Goal: Task Accomplishment & Management: Manage account settings

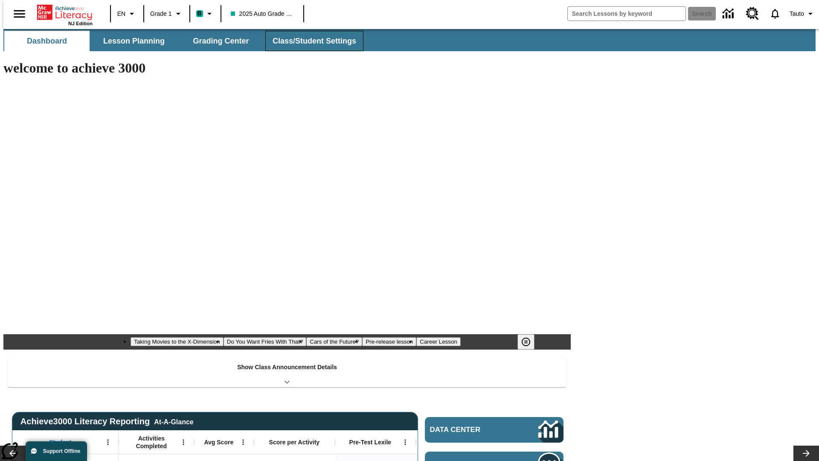
click at [310, 41] on button "Class/Student Settings" at bounding box center [314, 41] width 98 height 20
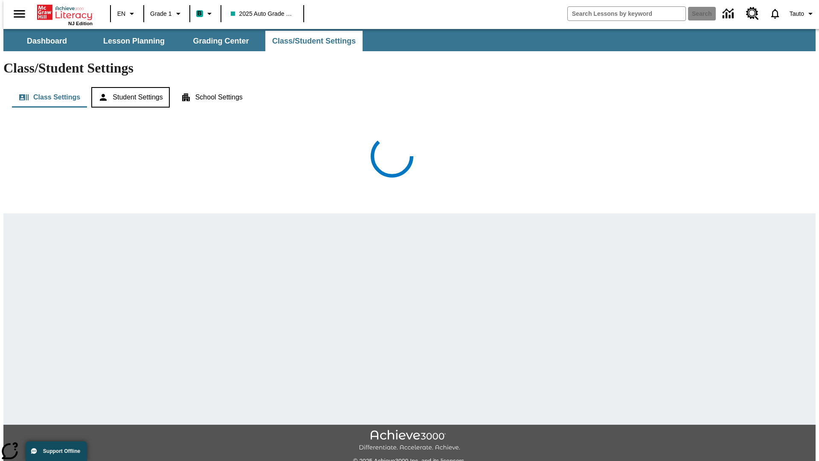
click at [128, 87] on button "Student Settings" at bounding box center [130, 97] width 78 height 20
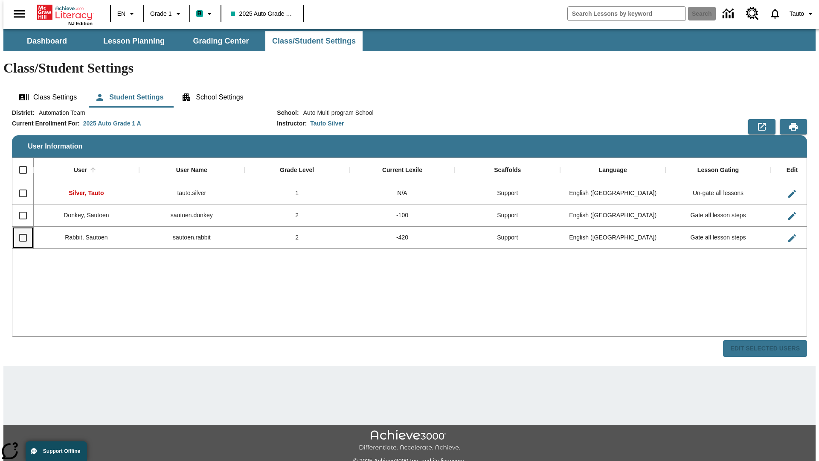
click at [19, 229] on input "Select row" at bounding box center [23, 238] width 18 height 18
checkbox input "true"
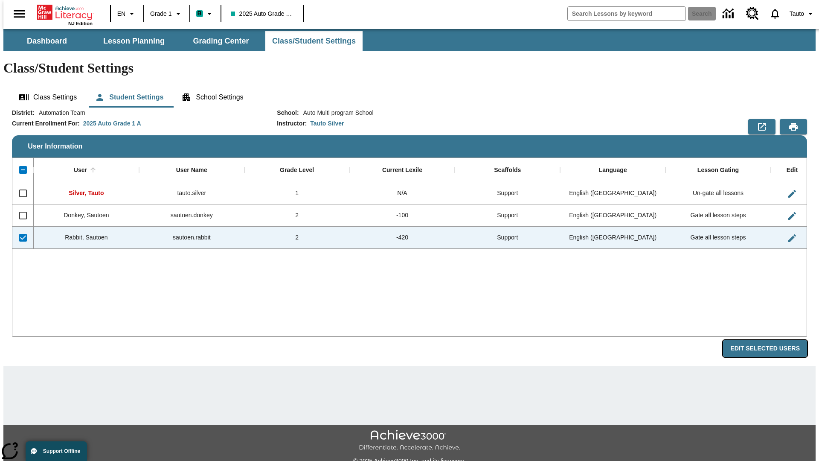
click at [771, 340] on button "Edit Selected Users" at bounding box center [765, 348] width 84 height 17
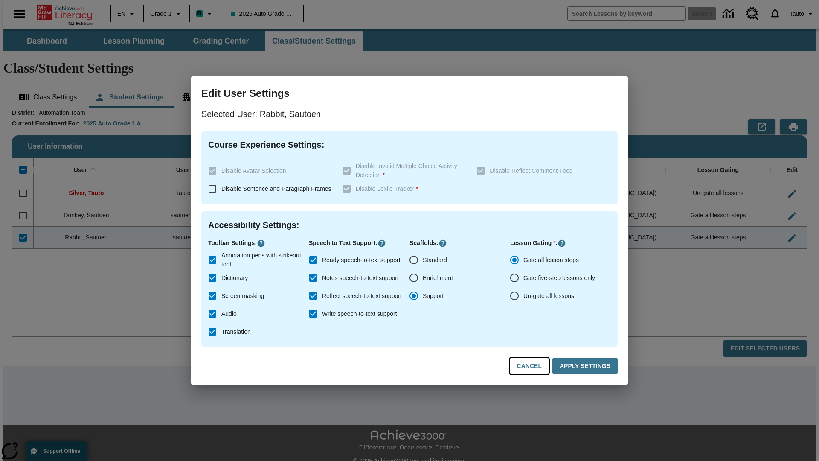
click at [533, 366] on button "Cancel" at bounding box center [529, 365] width 39 height 17
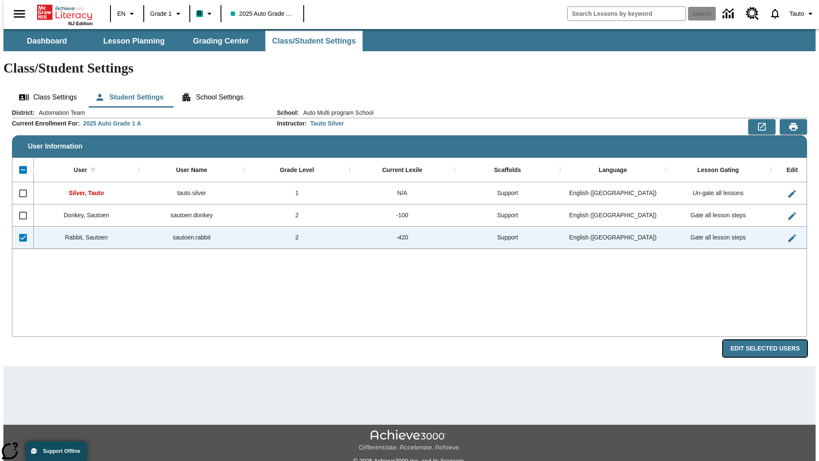
click at [771, 340] on button "Edit Selected Users" at bounding box center [765, 348] width 84 height 17
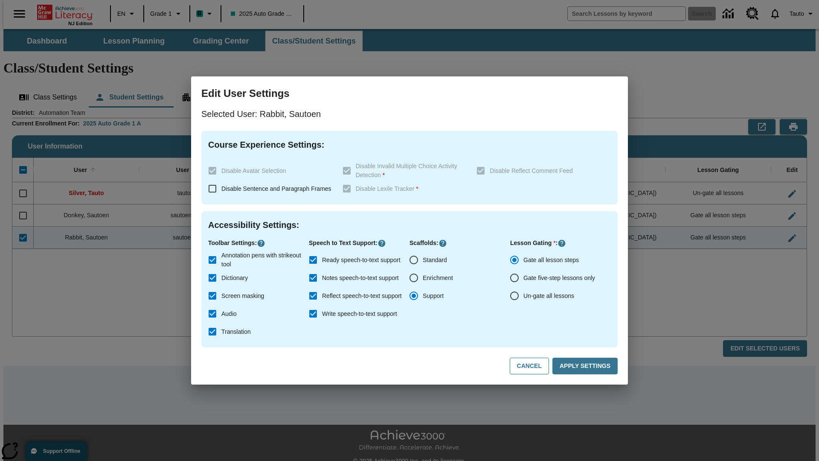
click at [313, 260] on input "Ready speech-to-text support" at bounding box center [313, 260] width 18 height 18
click at [586, 366] on button "Apply Settings" at bounding box center [584, 365] width 65 height 17
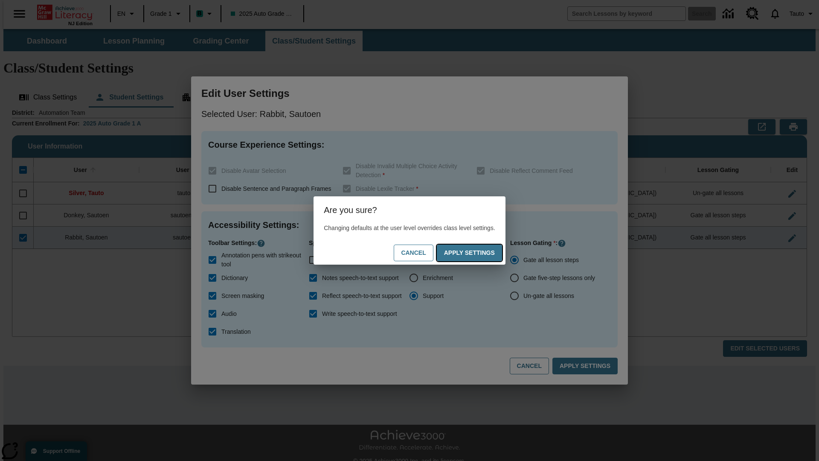
click at [478, 252] on button "Apply Settings" at bounding box center [469, 252] width 65 height 17
checkbox input "true"
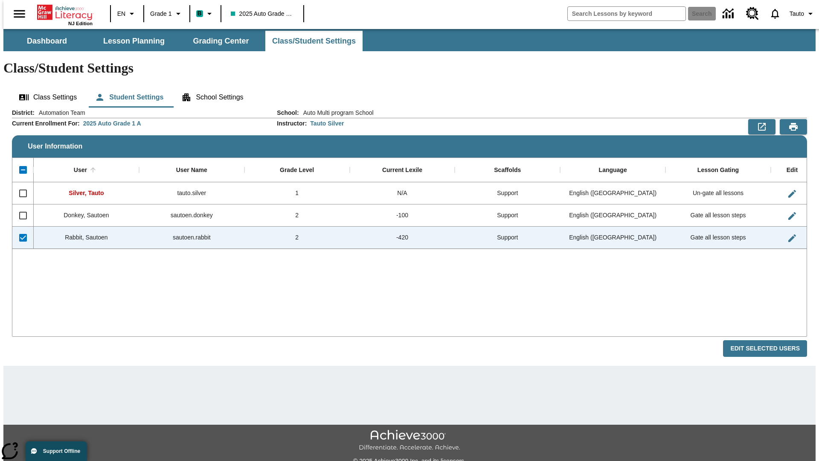
checkbox input "false"
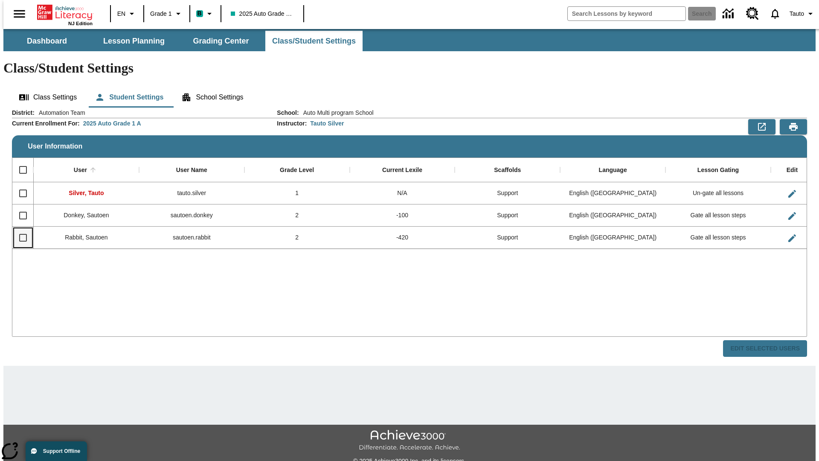
click at [19, 229] on input "Select row" at bounding box center [23, 238] width 18 height 18
checkbox input "true"
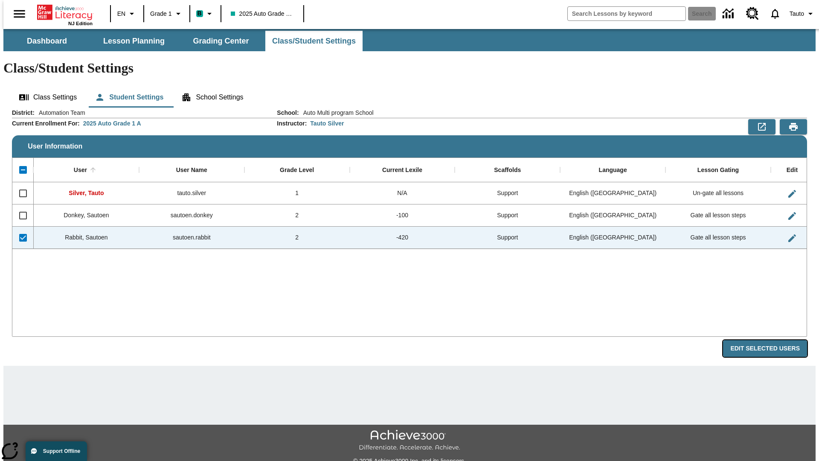
click at [771, 340] on button "Edit Selected Users" at bounding box center [765, 348] width 84 height 17
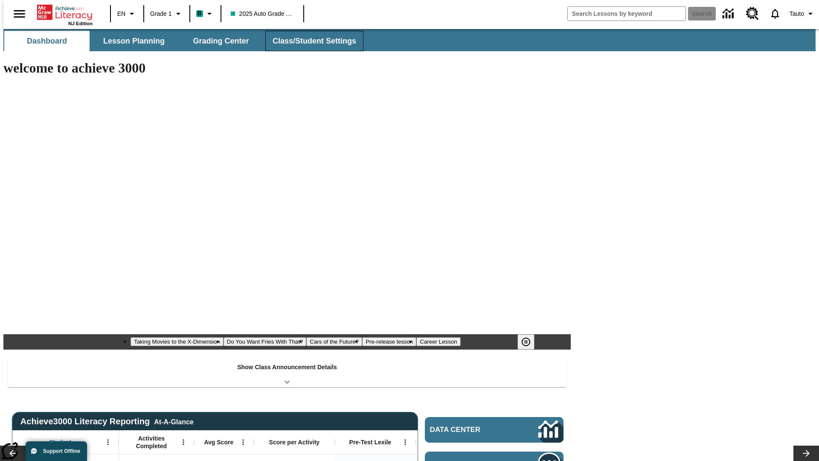
click at [310, 41] on button "Class/Student Settings" at bounding box center [314, 41] width 98 height 20
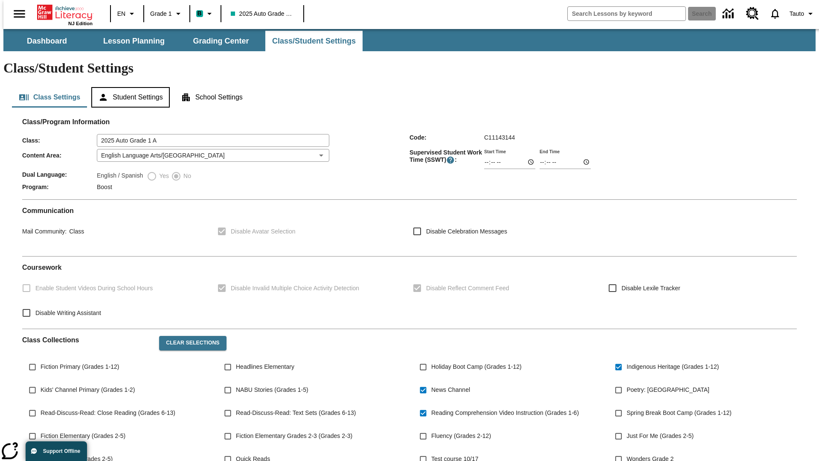
click at [128, 87] on button "Student Settings" at bounding box center [130, 97] width 78 height 20
